Goal: Transaction & Acquisition: Download file/media

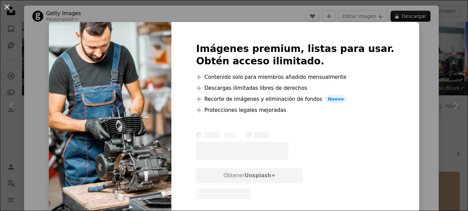
scroll to position [332, 0]
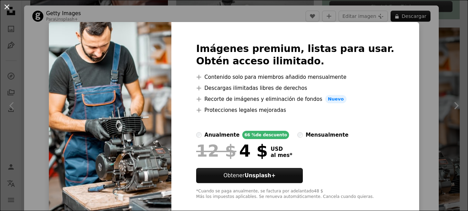
click at [7, 5] on button "An X shape" at bounding box center [7, 7] width 8 height 8
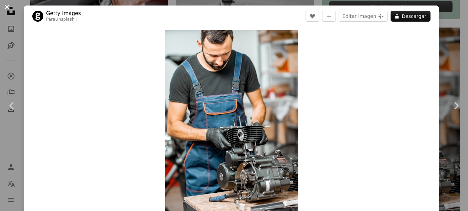
click at [6, 8] on button "An X shape" at bounding box center [7, 7] width 8 height 8
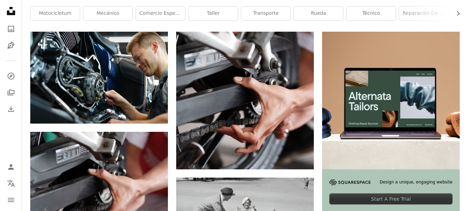
scroll to position [142, 0]
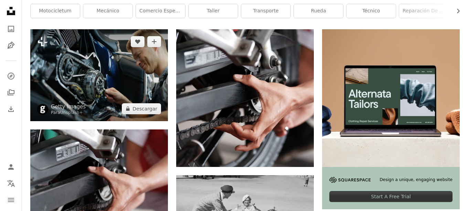
click at [118, 82] on img at bounding box center [99, 75] width 138 height 92
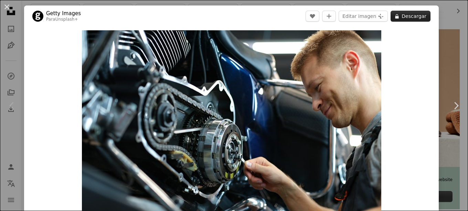
click at [414, 13] on button "A lock Descargar" at bounding box center [411, 16] width 40 height 11
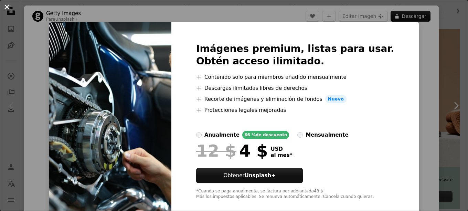
click at [7, 6] on button "An X shape" at bounding box center [7, 7] width 8 height 8
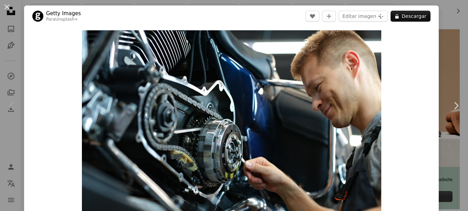
click at [7, 6] on button "An X shape" at bounding box center [7, 7] width 8 height 8
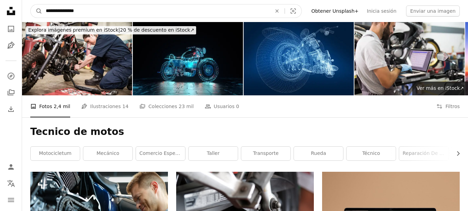
click at [94, 11] on input "**********" at bounding box center [155, 10] width 227 height 13
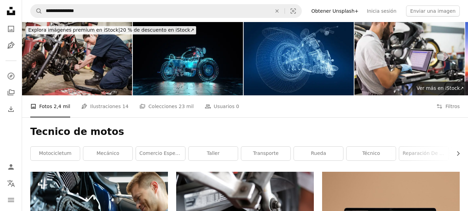
click at [61, 45] on img at bounding box center [77, 58] width 110 height 73
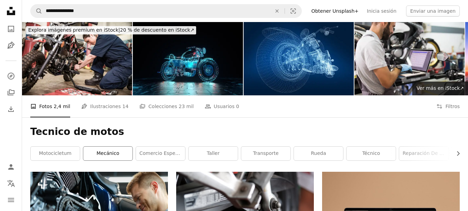
click at [109, 153] on link "mecánico" at bounding box center [107, 154] width 49 height 14
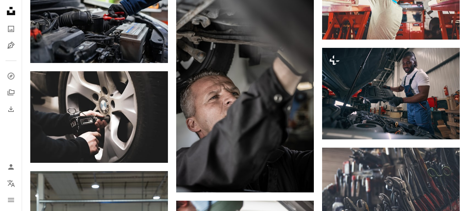
scroll to position [807, 0]
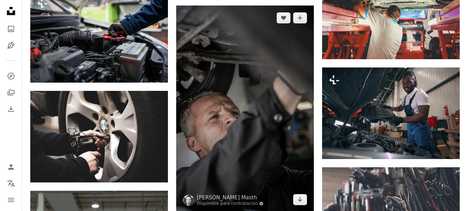
click at [230, 94] on img at bounding box center [245, 109] width 138 height 206
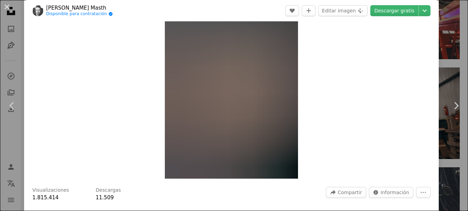
scroll to position [35, 0]
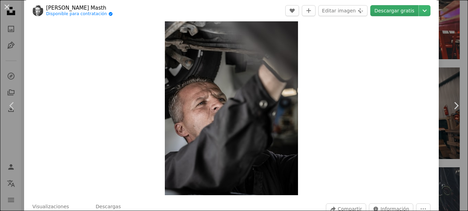
click at [407, 9] on link "Descargar gratis" at bounding box center [394, 10] width 48 height 11
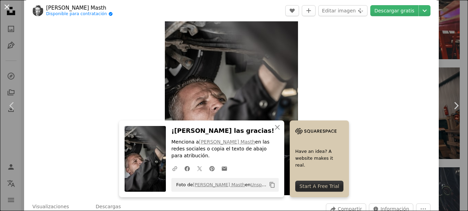
click at [7, 4] on button "An X shape" at bounding box center [7, 7] width 8 height 8
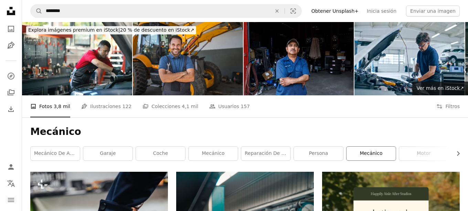
click at [357, 156] on link "mecánico" at bounding box center [370, 154] width 49 height 14
click at [369, 154] on link "mecánico" at bounding box center [370, 154] width 49 height 14
click at [376, 152] on link "mecánico" at bounding box center [370, 154] width 49 height 14
